Goal: Task Accomplishment & Management: Use online tool/utility

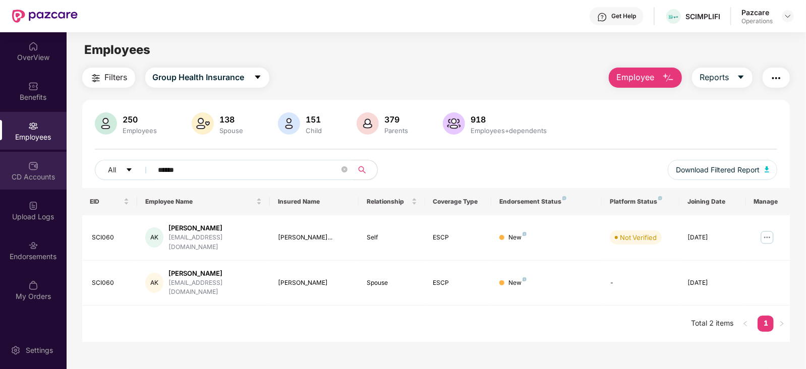
click at [25, 164] on div "CD Accounts" at bounding box center [33, 171] width 67 height 38
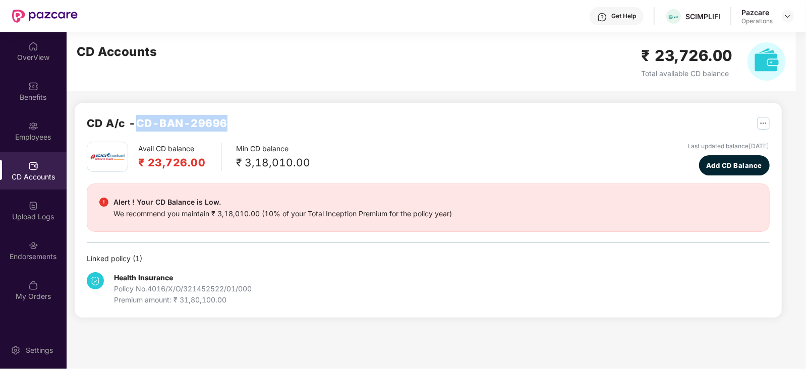
drag, startPoint x: 138, startPoint y: 122, endPoint x: 236, endPoint y: 127, distance: 98.5
click at [236, 127] on div "CD A/c - CD-BAN-29696" at bounding box center [428, 128] width 683 height 27
copy h2 "CD-BAN-29696"
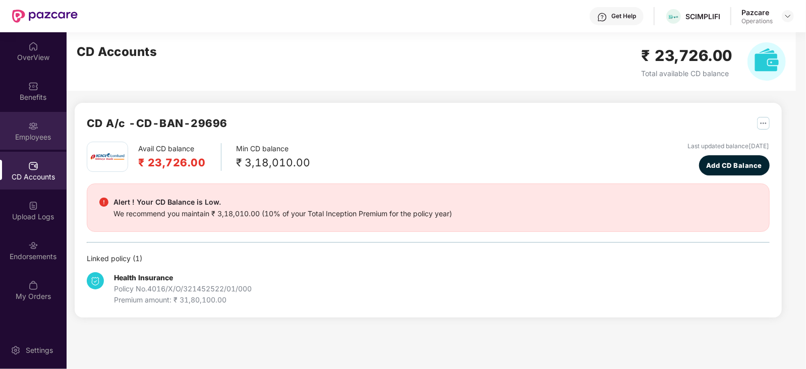
click at [25, 140] on div "Employees" at bounding box center [33, 137] width 67 height 10
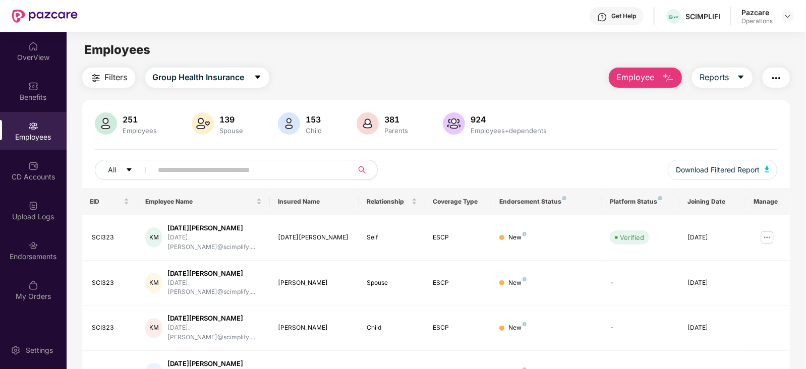
click at [285, 165] on input "text" at bounding box center [248, 169] width 181 height 15
click at [230, 178] on span at bounding box center [249, 170] width 207 height 20
paste input "******"
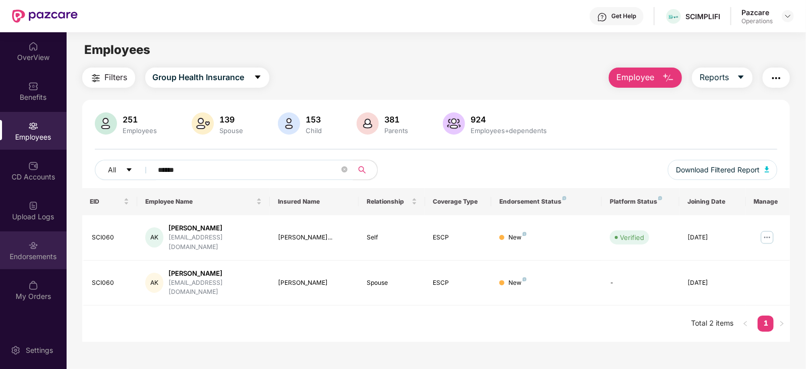
type input "******"
click at [60, 258] on div "Endorsements" at bounding box center [33, 257] width 67 height 10
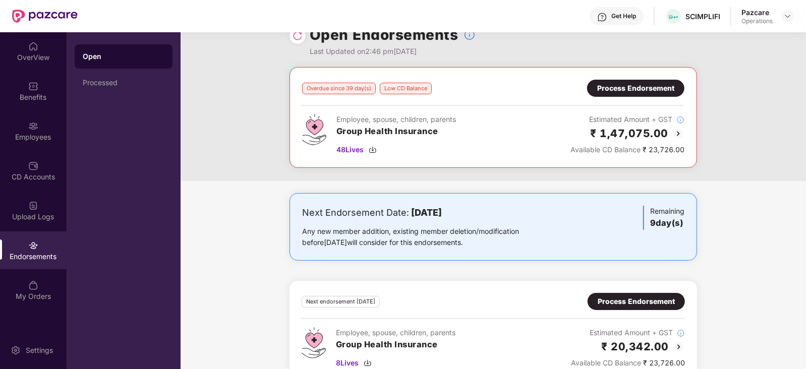
scroll to position [43, 0]
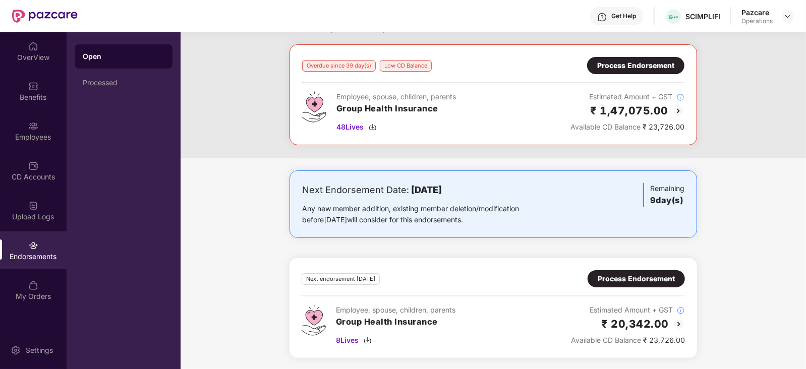
click at [627, 284] on div "Process Endorsement" at bounding box center [636, 278] width 97 height 17
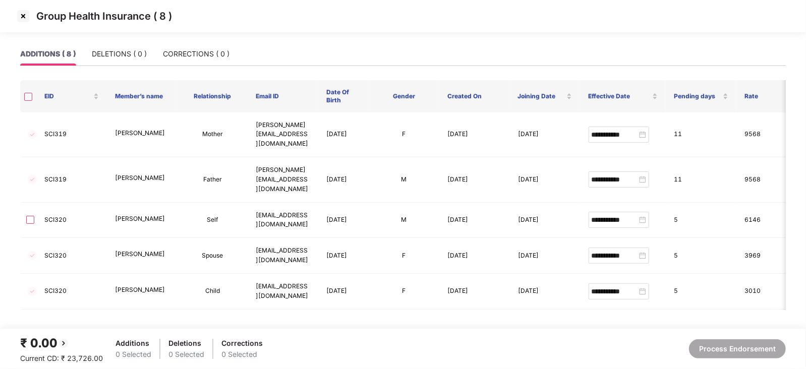
scroll to position [26, 0]
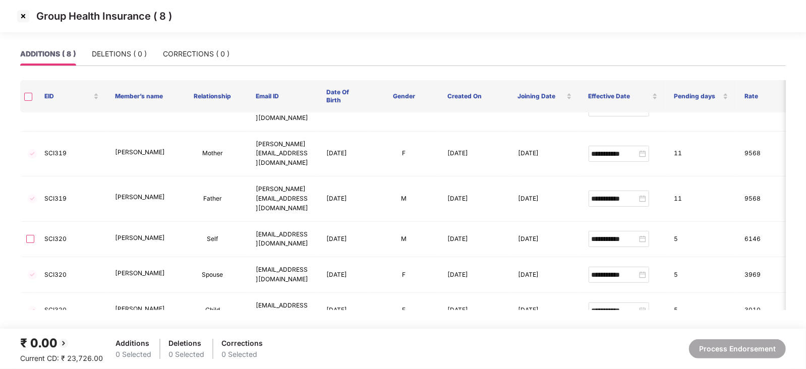
click at [22, 24] on img at bounding box center [23, 16] width 16 height 16
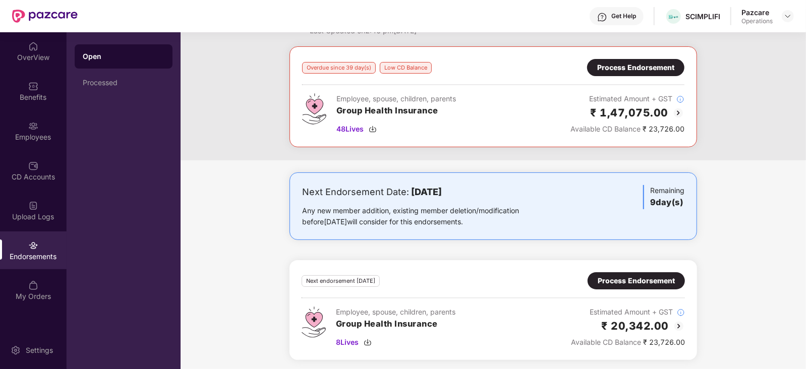
scroll to position [43, 0]
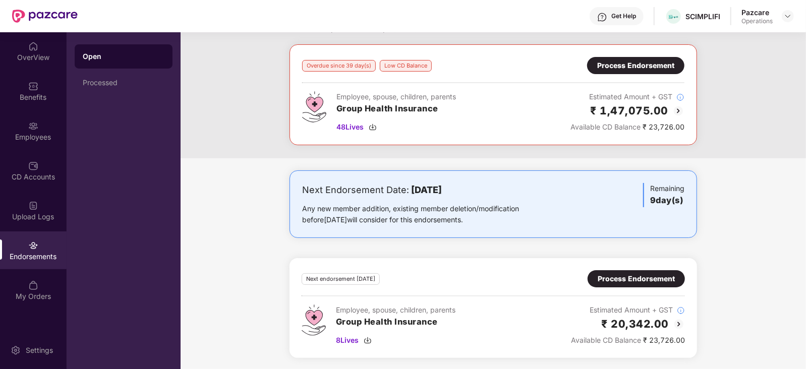
click at [635, 58] on div "Process Endorsement" at bounding box center [635, 65] width 97 height 17
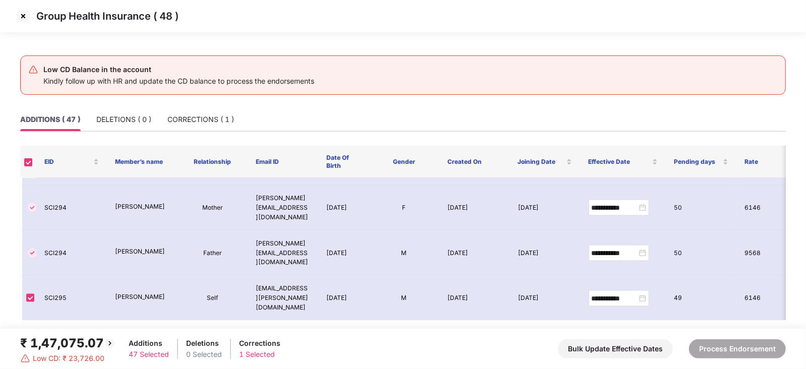
scroll to position [1198, 0]
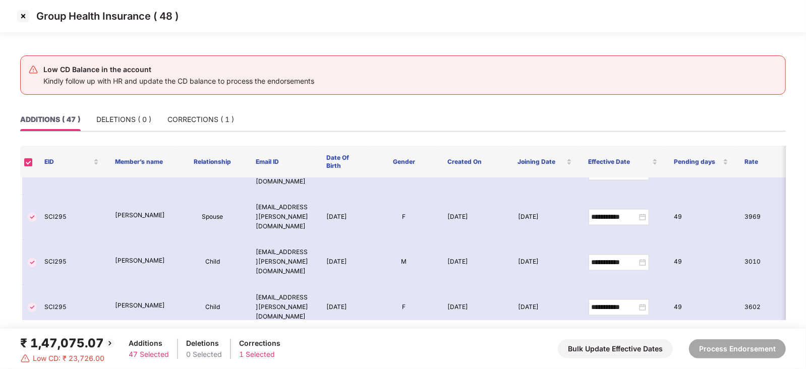
click at [14, 18] on div "Group Health Insurance ( 48 )" at bounding box center [403, 16] width 806 height 32
click at [17, 17] on img at bounding box center [23, 16] width 16 height 16
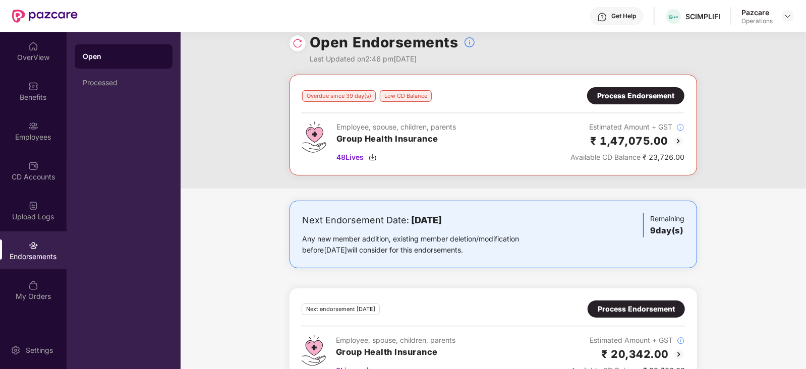
scroll to position [0, 0]
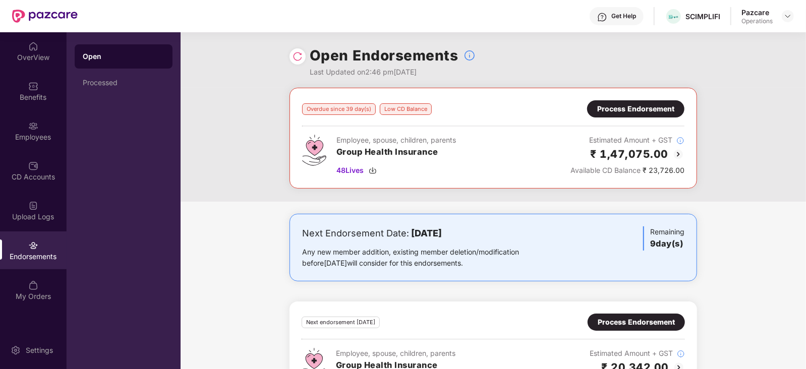
click at [294, 56] on img at bounding box center [298, 56] width 10 height 10
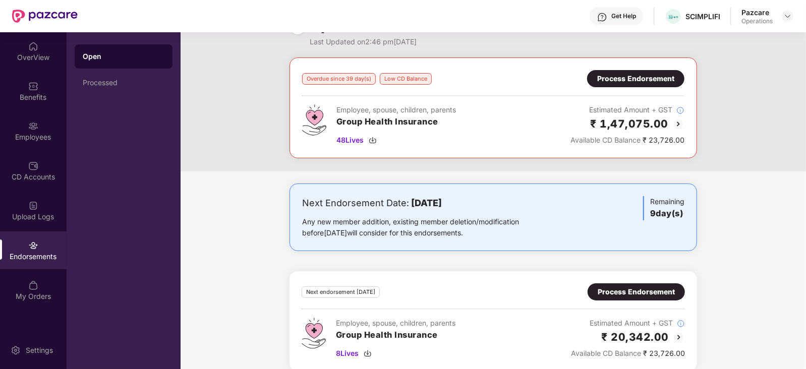
scroll to position [43, 0]
